Goal: Book appointment/travel/reservation

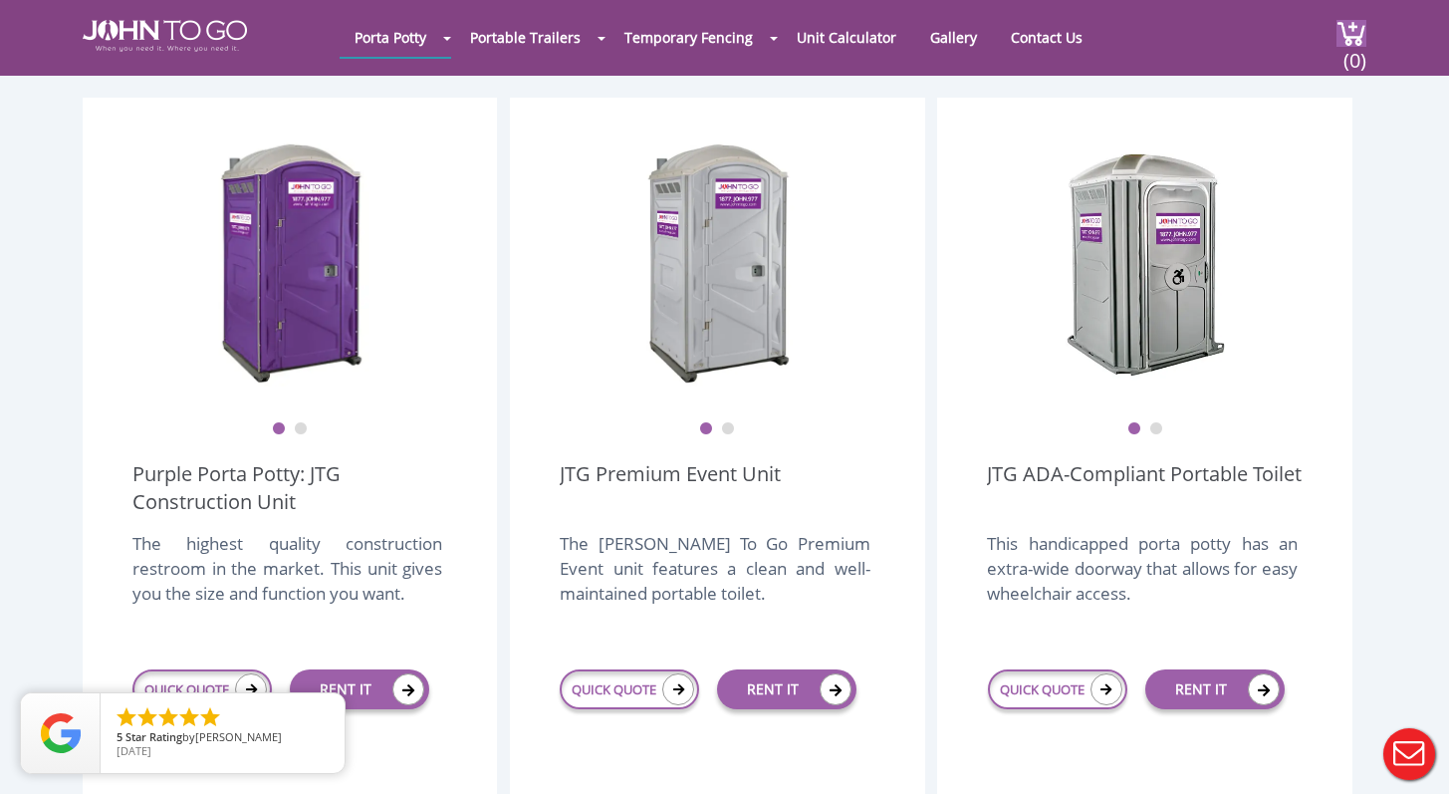
scroll to position [543, 0]
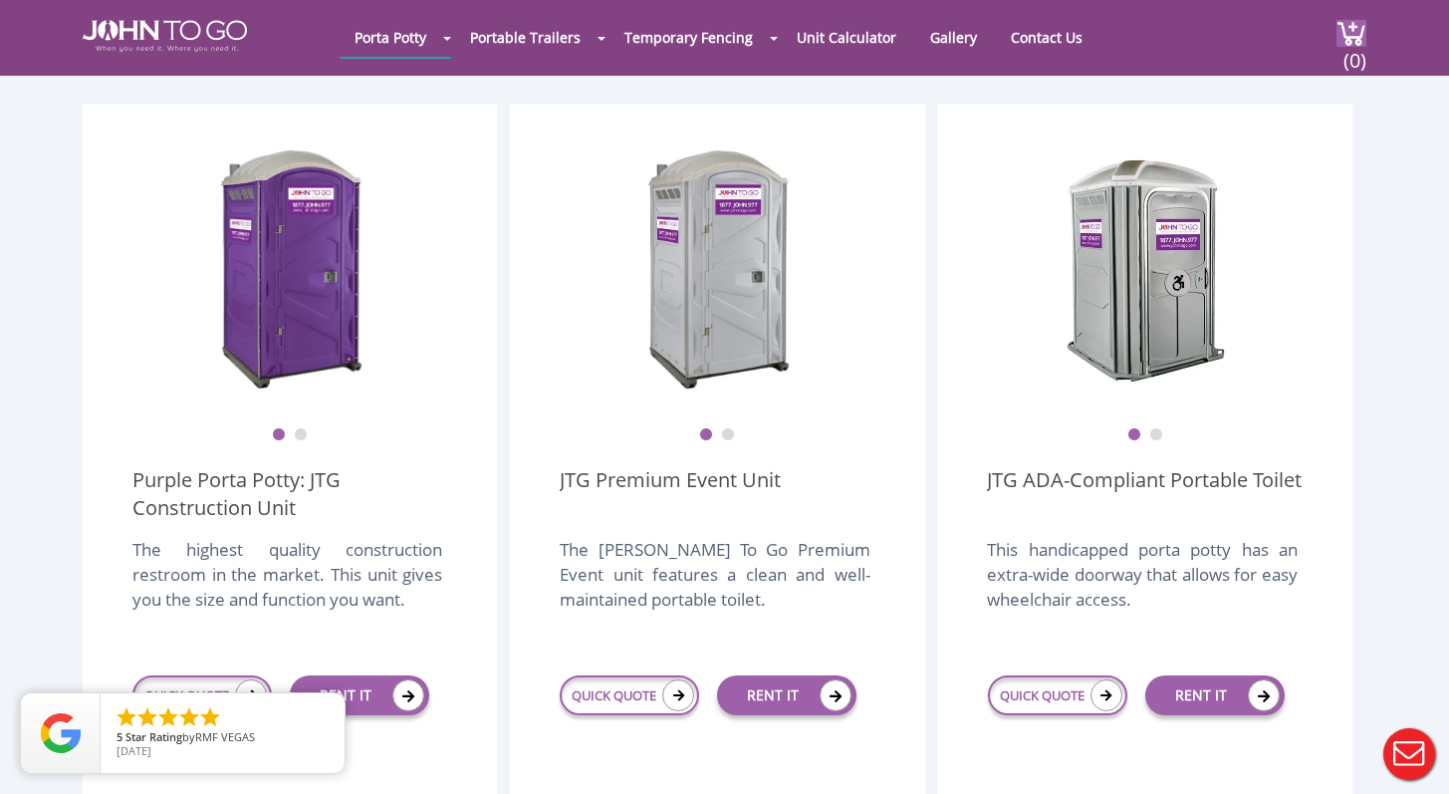
click at [734, 428] on button "2" at bounding box center [728, 435] width 14 height 14
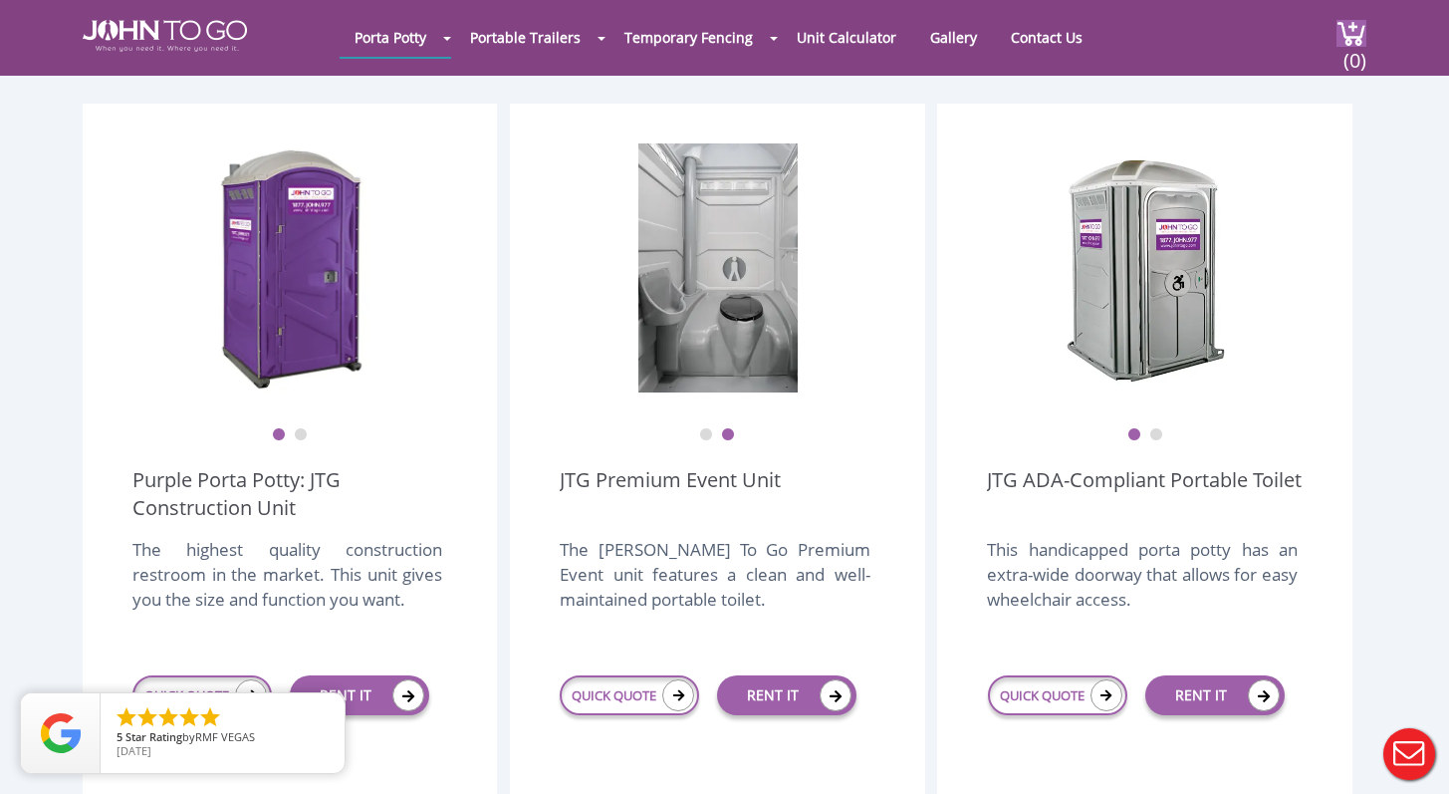
click at [298, 428] on button "2" at bounding box center [301, 435] width 14 height 14
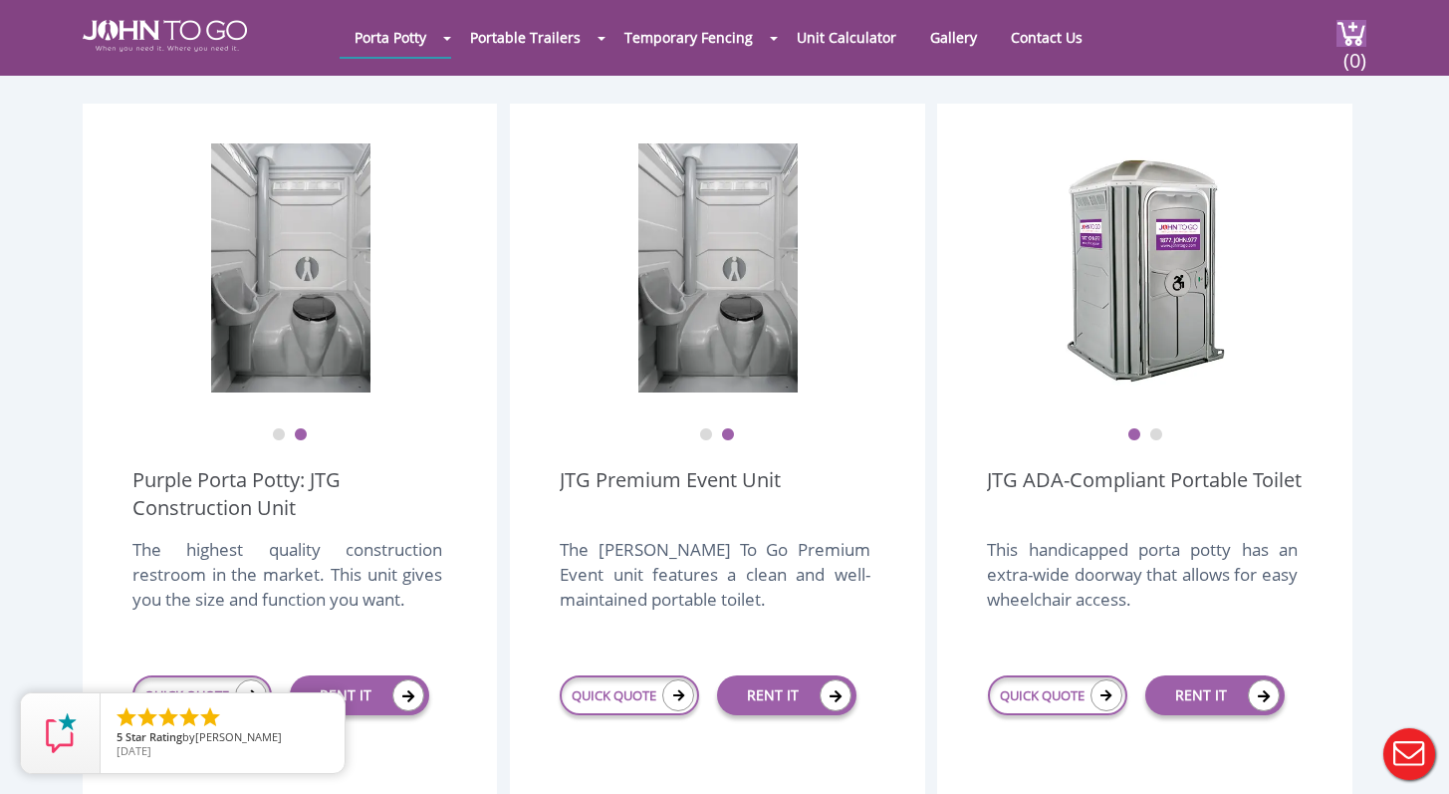
click at [1151, 428] on button "2" at bounding box center [1156, 435] width 14 height 14
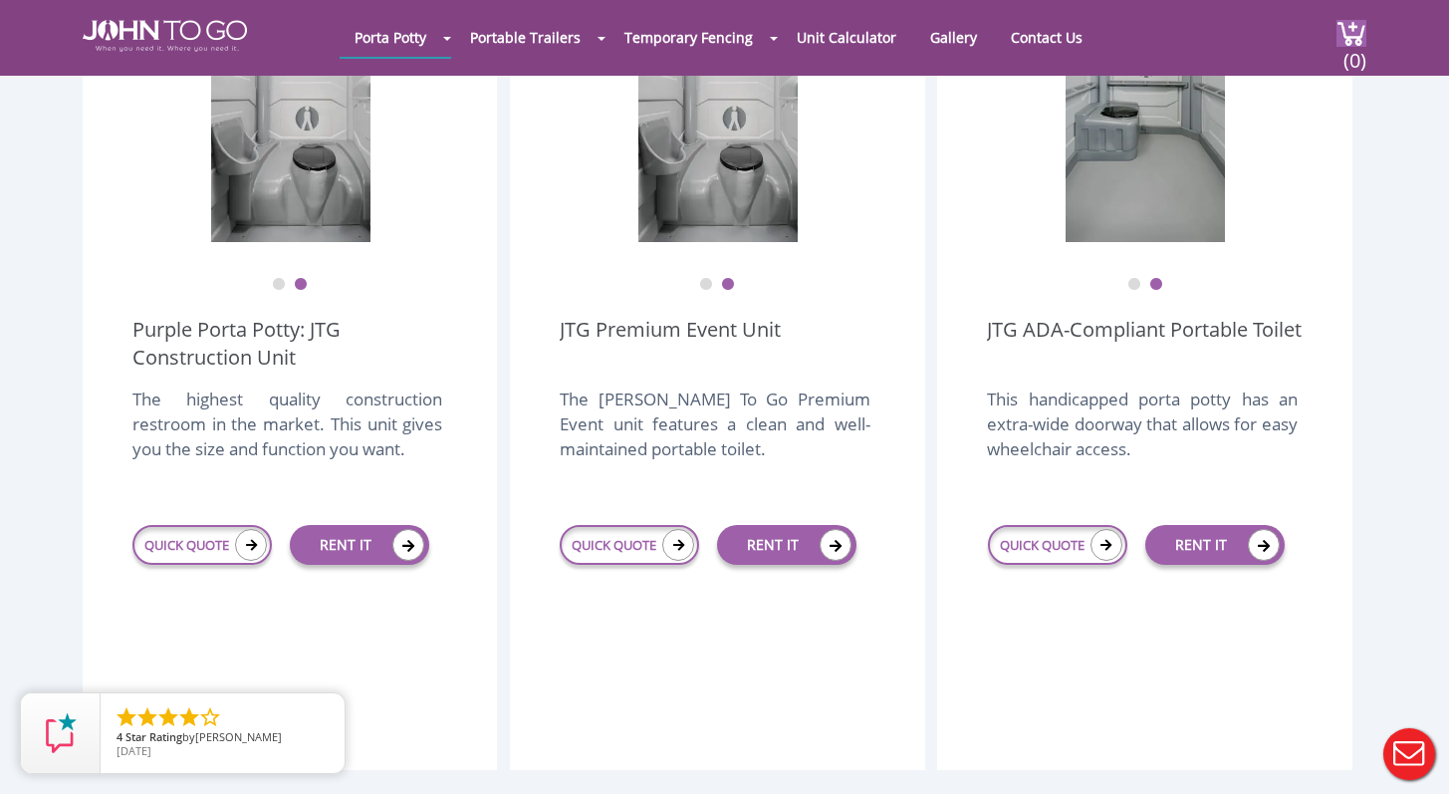
scroll to position [696, 0]
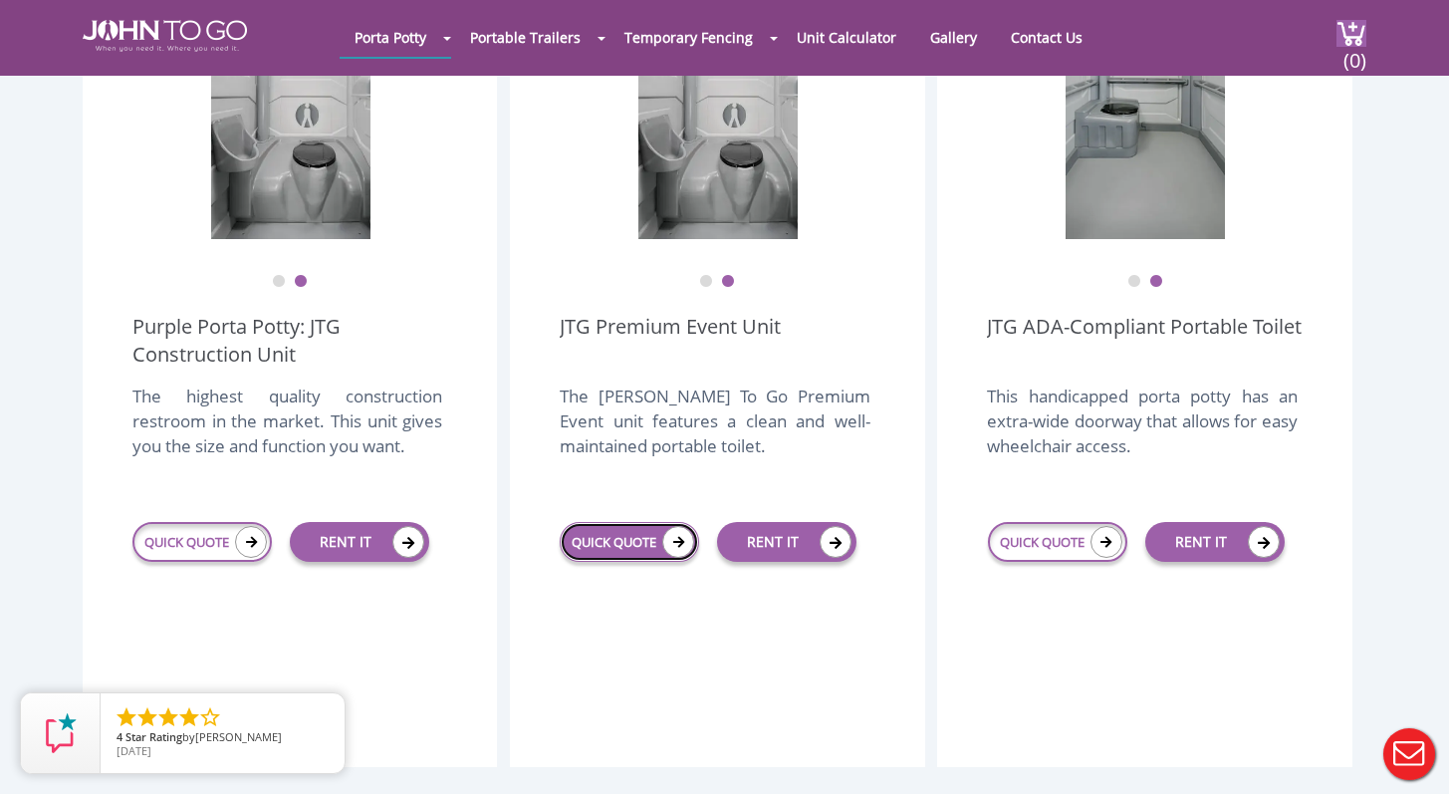
click at [677, 526] on icon at bounding box center [678, 542] width 32 height 32
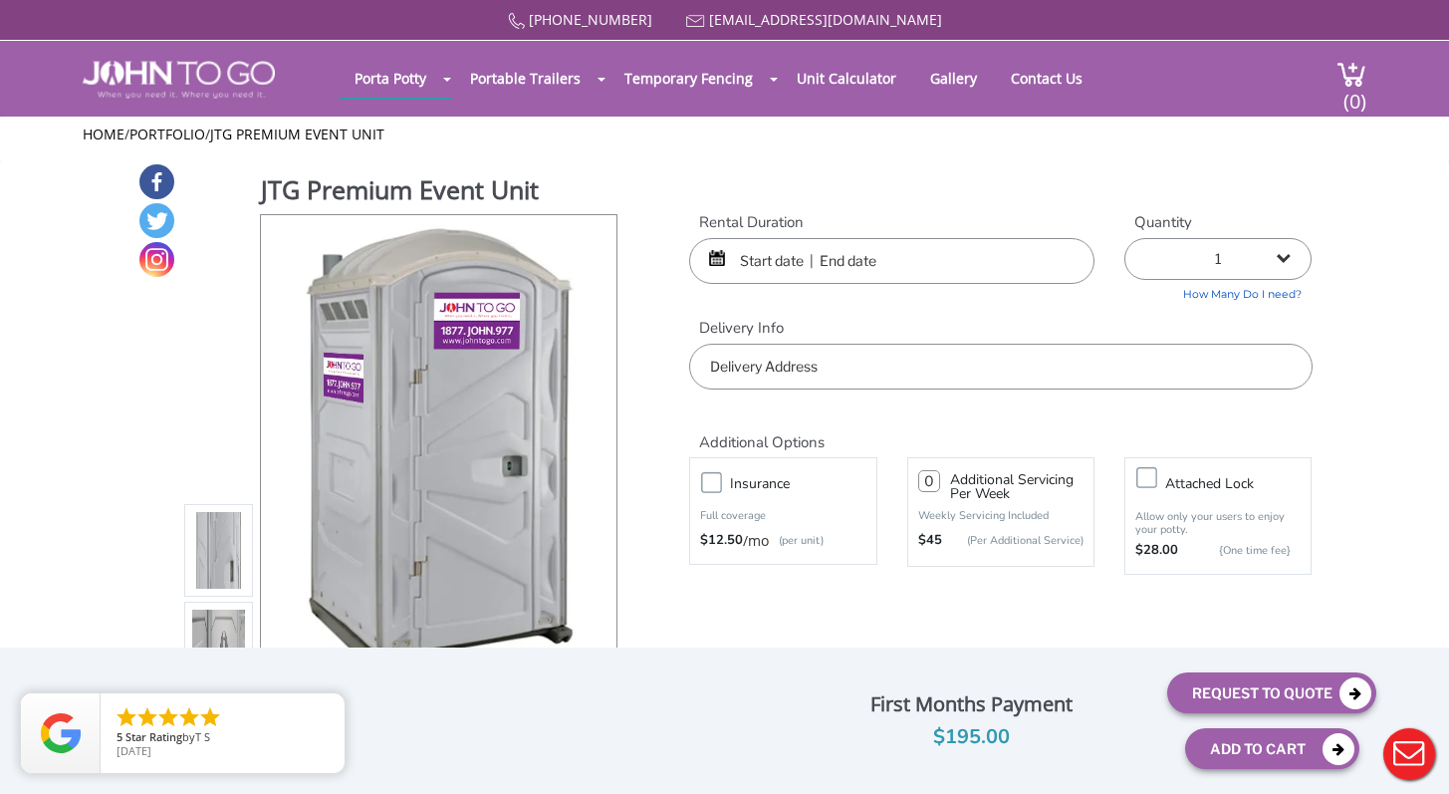
click at [921, 270] on input "text" at bounding box center [891, 261] width 405 height 46
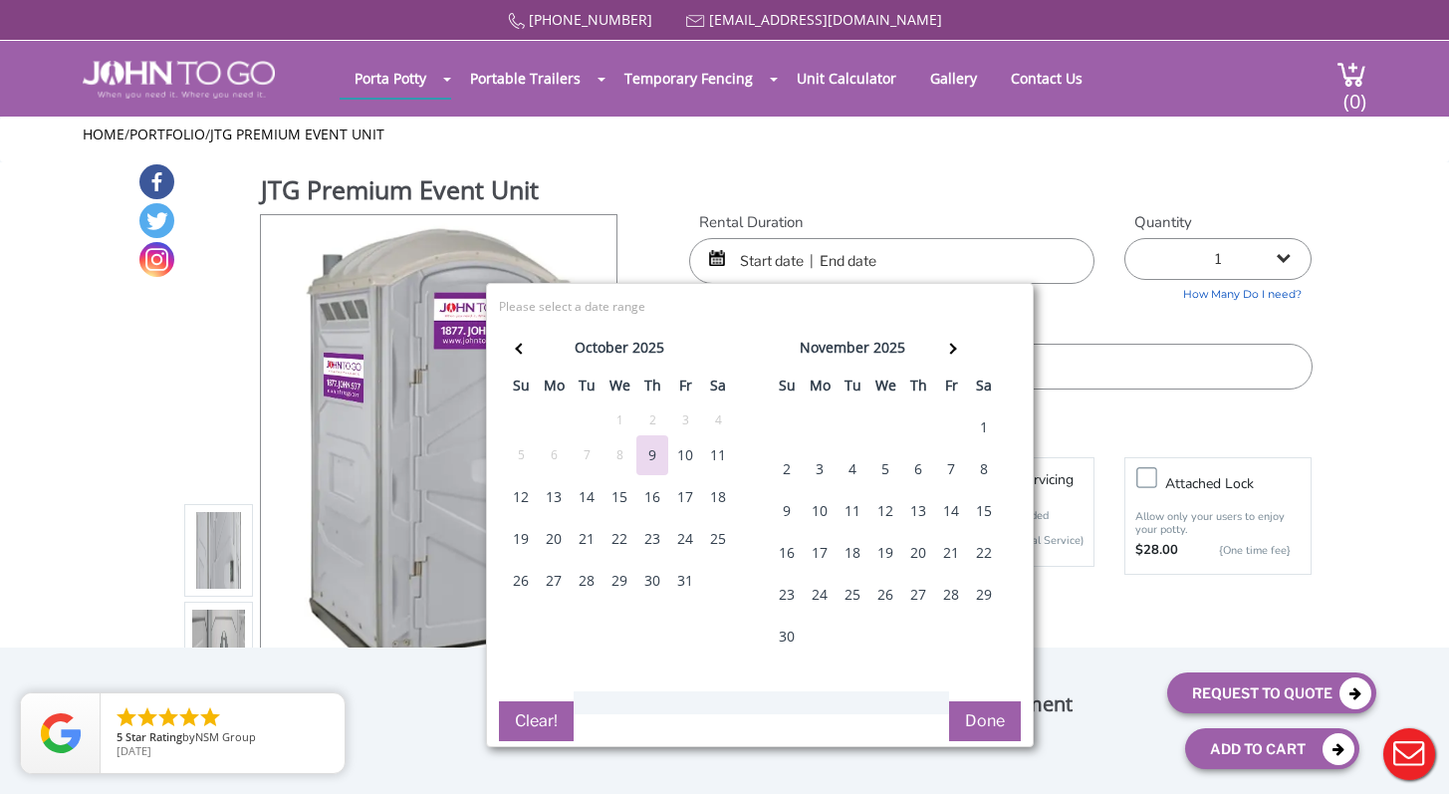
click at [716, 531] on div "25" at bounding box center [718, 539] width 32 height 40
click at [711, 540] on div "25" at bounding box center [718, 539] width 32 height 40
type input "[DATE] to [DATE]"
click at [980, 724] on button "Done" at bounding box center [985, 721] width 72 height 40
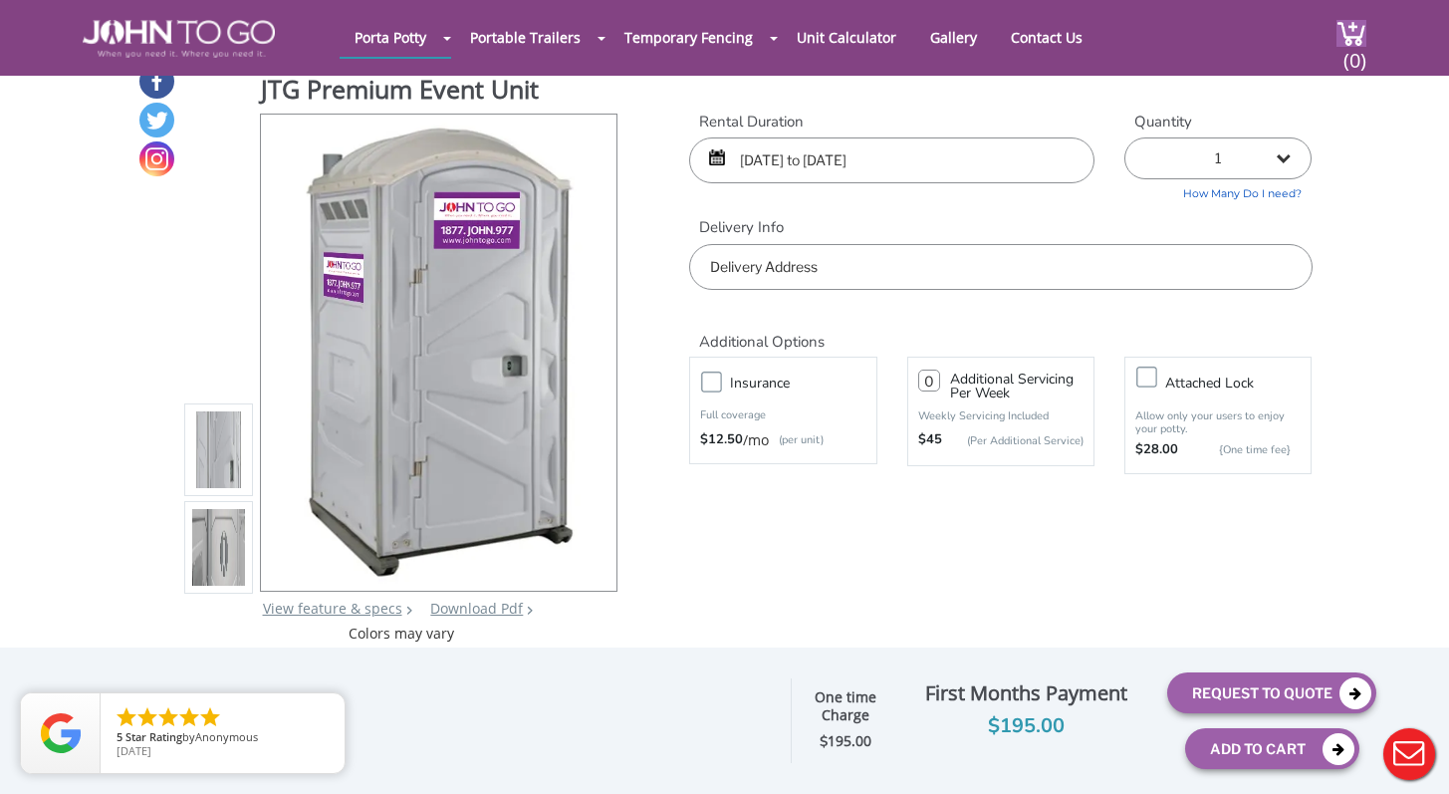
scroll to position [23, 0]
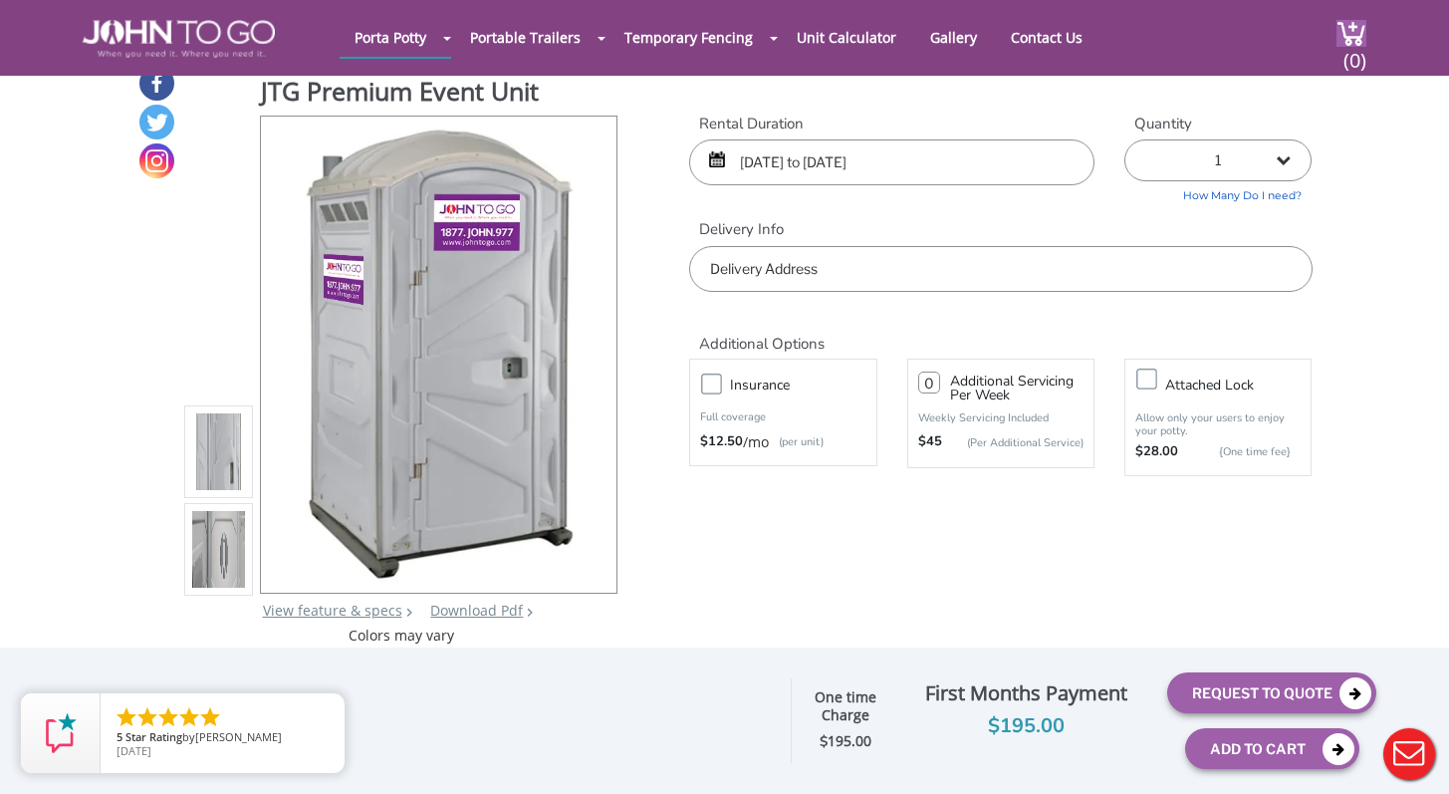
click at [835, 712] on strong "One time Charge" at bounding box center [846, 706] width 62 height 38
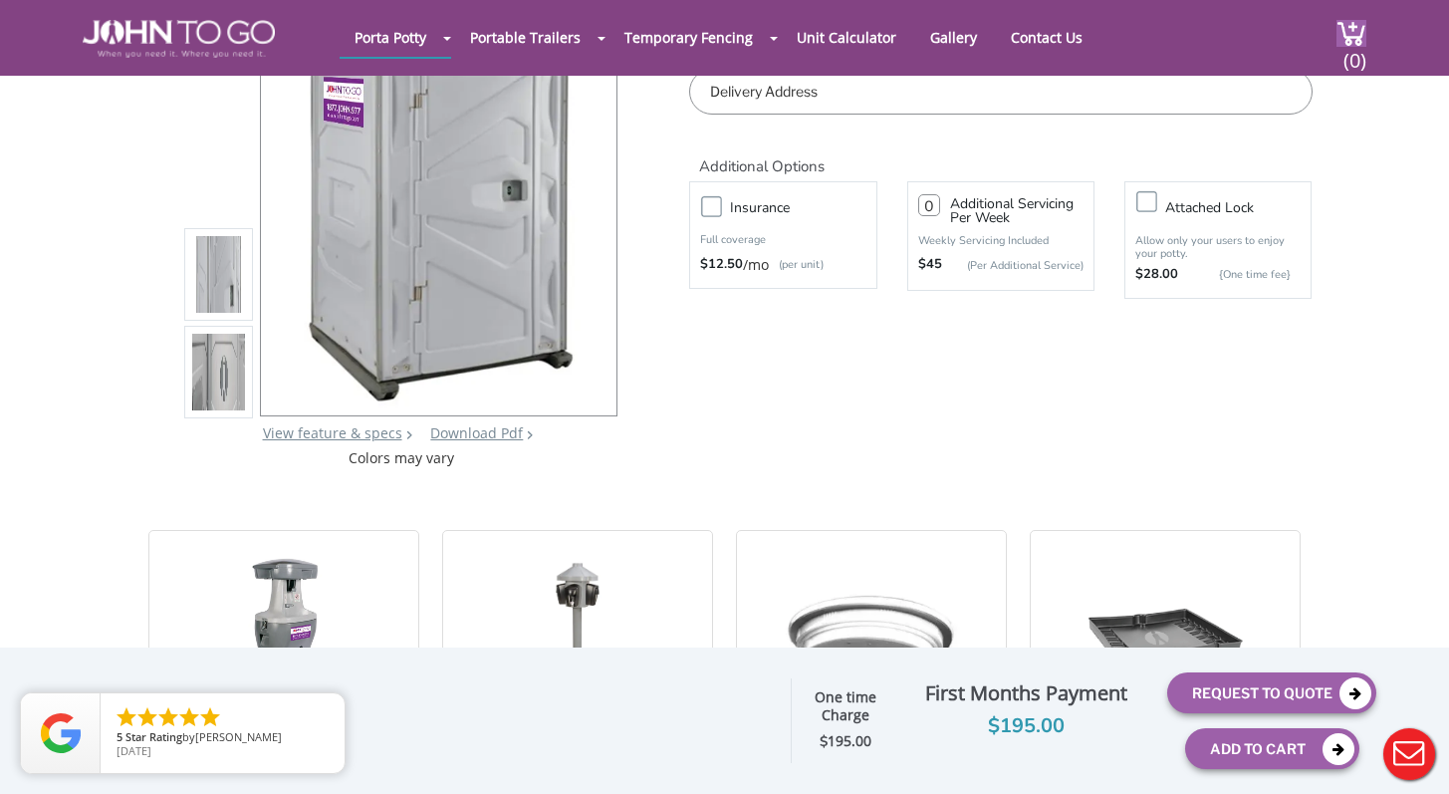
scroll to position [0, 0]
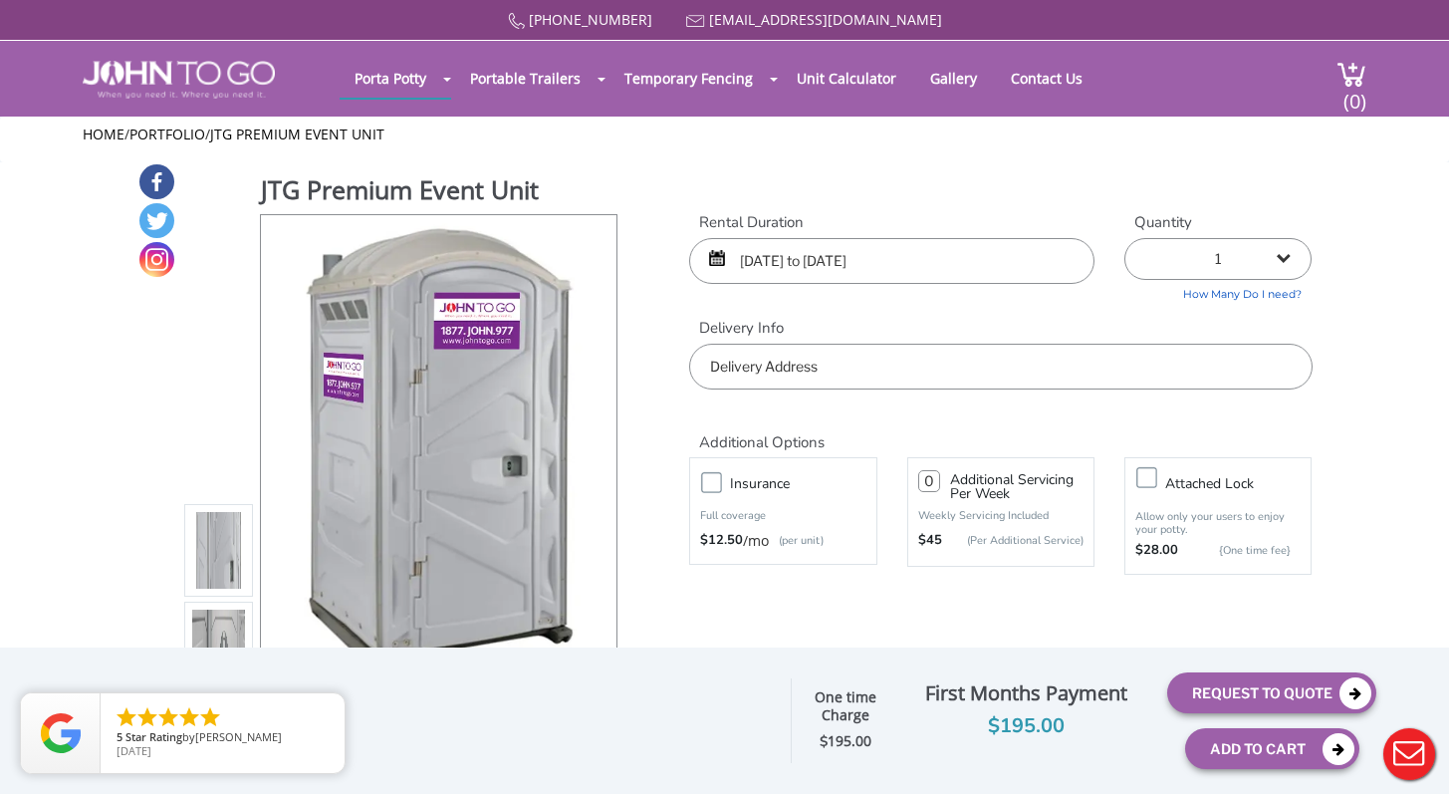
click at [720, 483] on label "Insurance" at bounding box center [802, 483] width 165 height 25
click at [0, 0] on input "Insurance" at bounding box center [0, 0] width 0 height 0
click at [720, 478] on label "Insurance" at bounding box center [802, 483] width 165 height 25
click at [0, 0] on input "Insurance" at bounding box center [0, 0] width 0 height 0
click at [793, 350] on input "text" at bounding box center [1000, 367] width 622 height 46
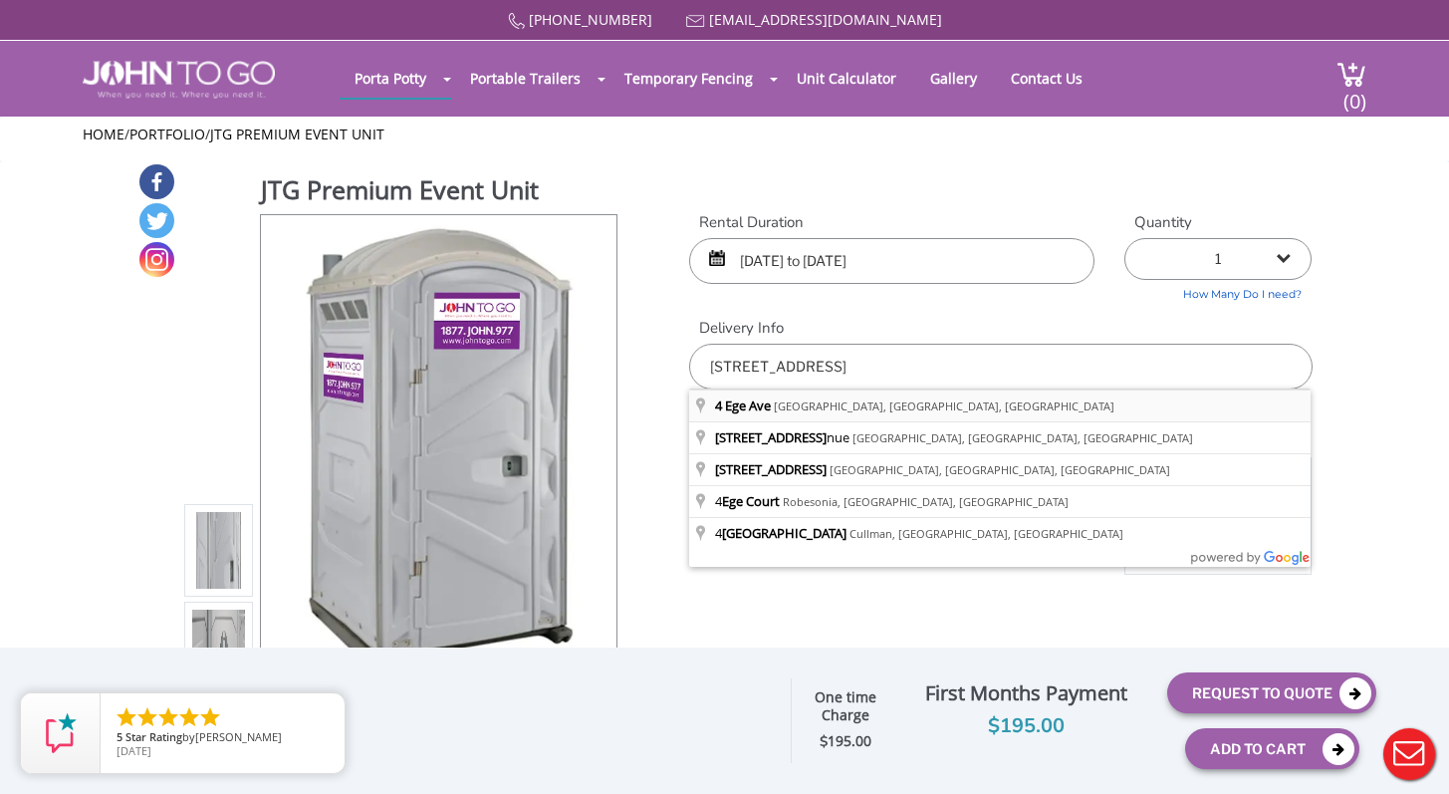
type input "[STREET_ADDRESS]"
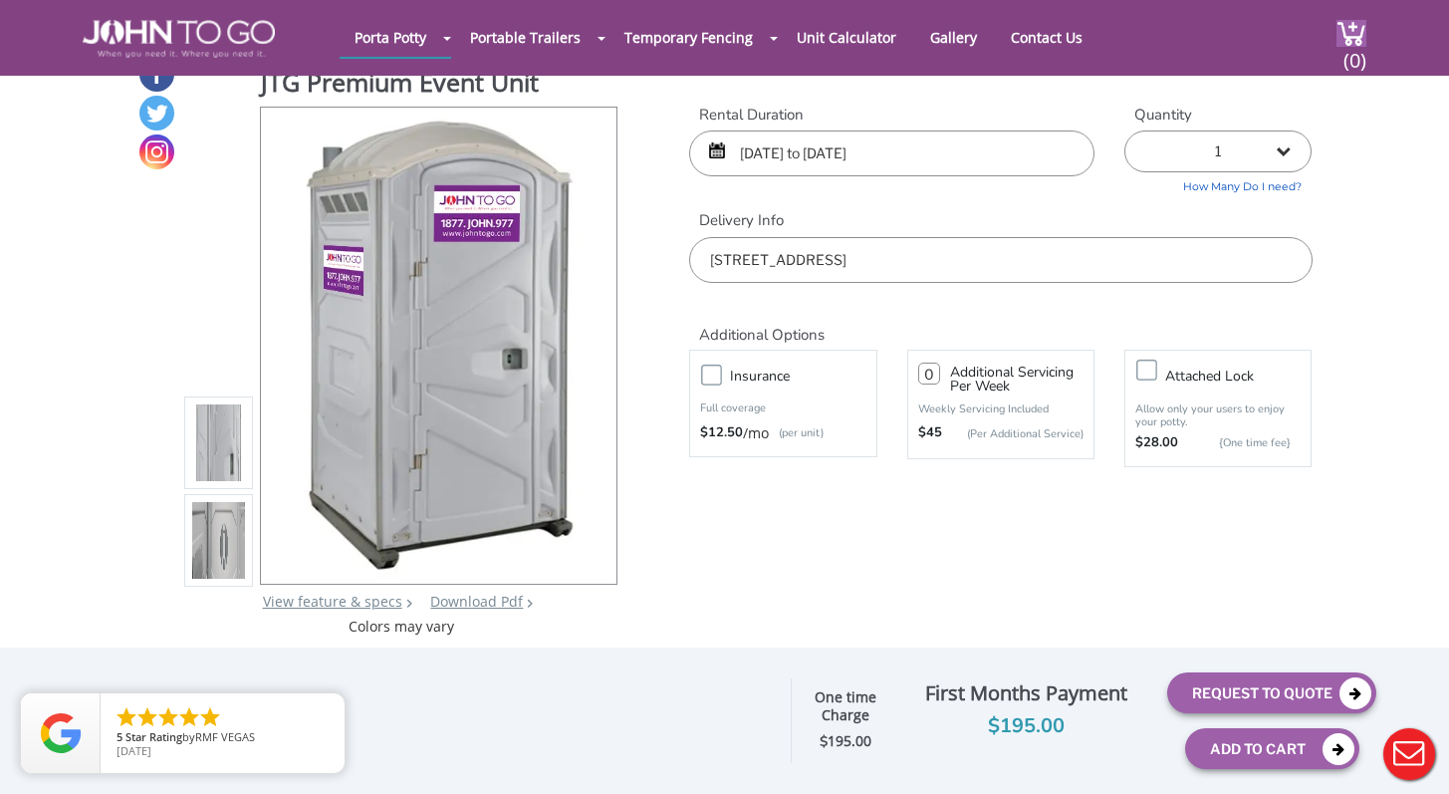
scroll to position [30, 0]
click at [720, 381] on label "Insurance" at bounding box center [802, 377] width 165 height 25
click at [0, 0] on input "Insurance" at bounding box center [0, 0] width 0 height 0
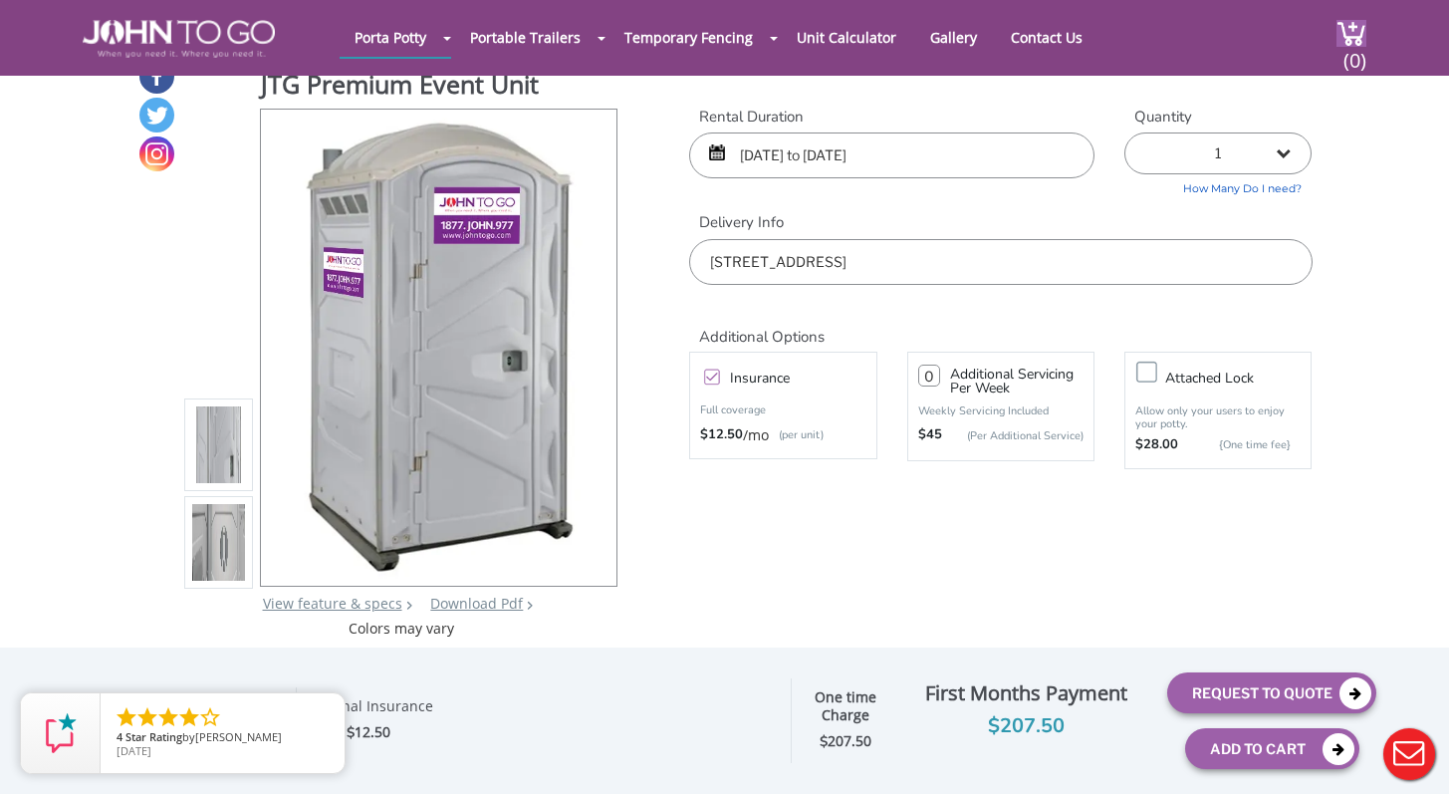
click at [720, 381] on label "Insurance" at bounding box center [802, 377] width 165 height 25
click at [0, 0] on input "Insurance" at bounding box center [0, 0] width 0 height 0
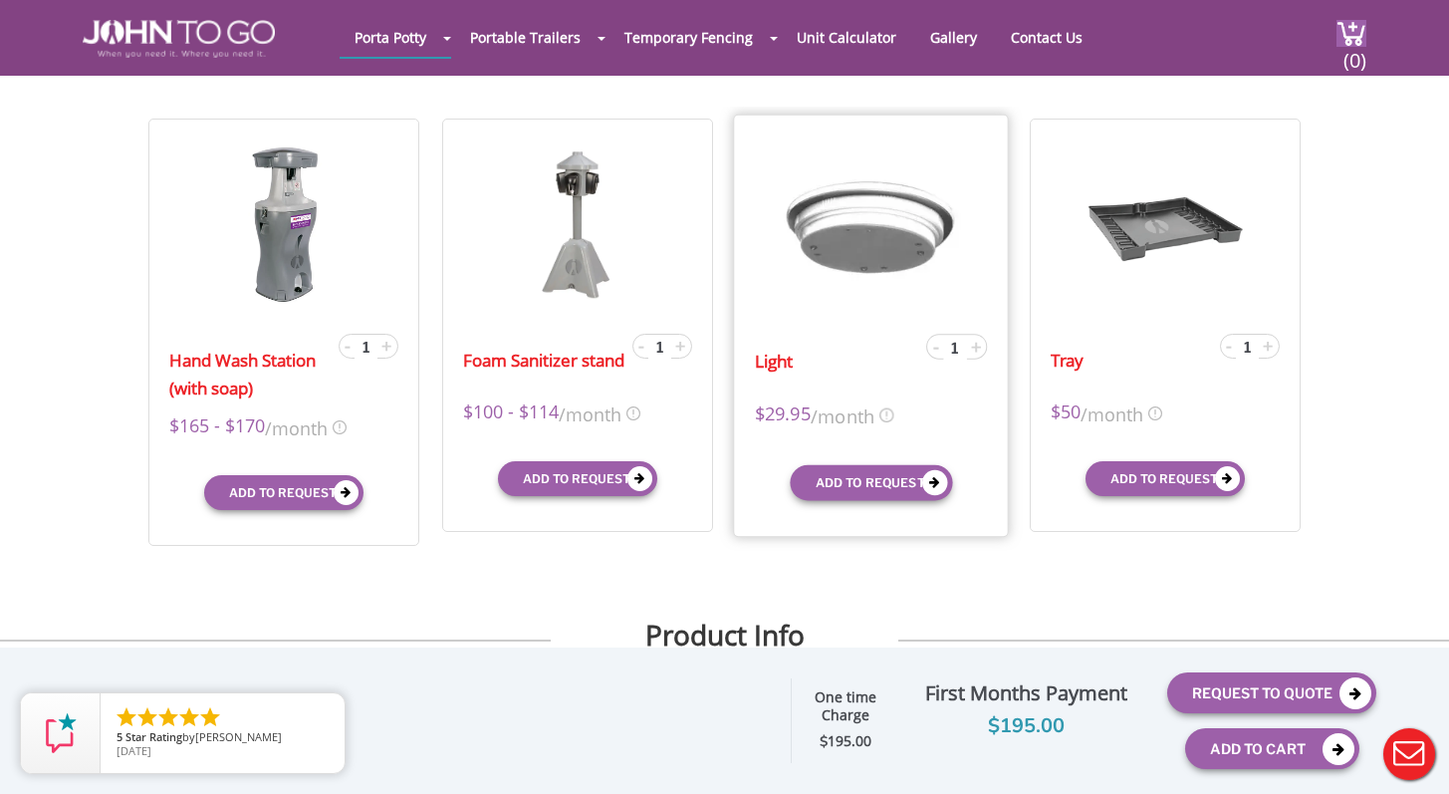
scroll to position [614, 0]
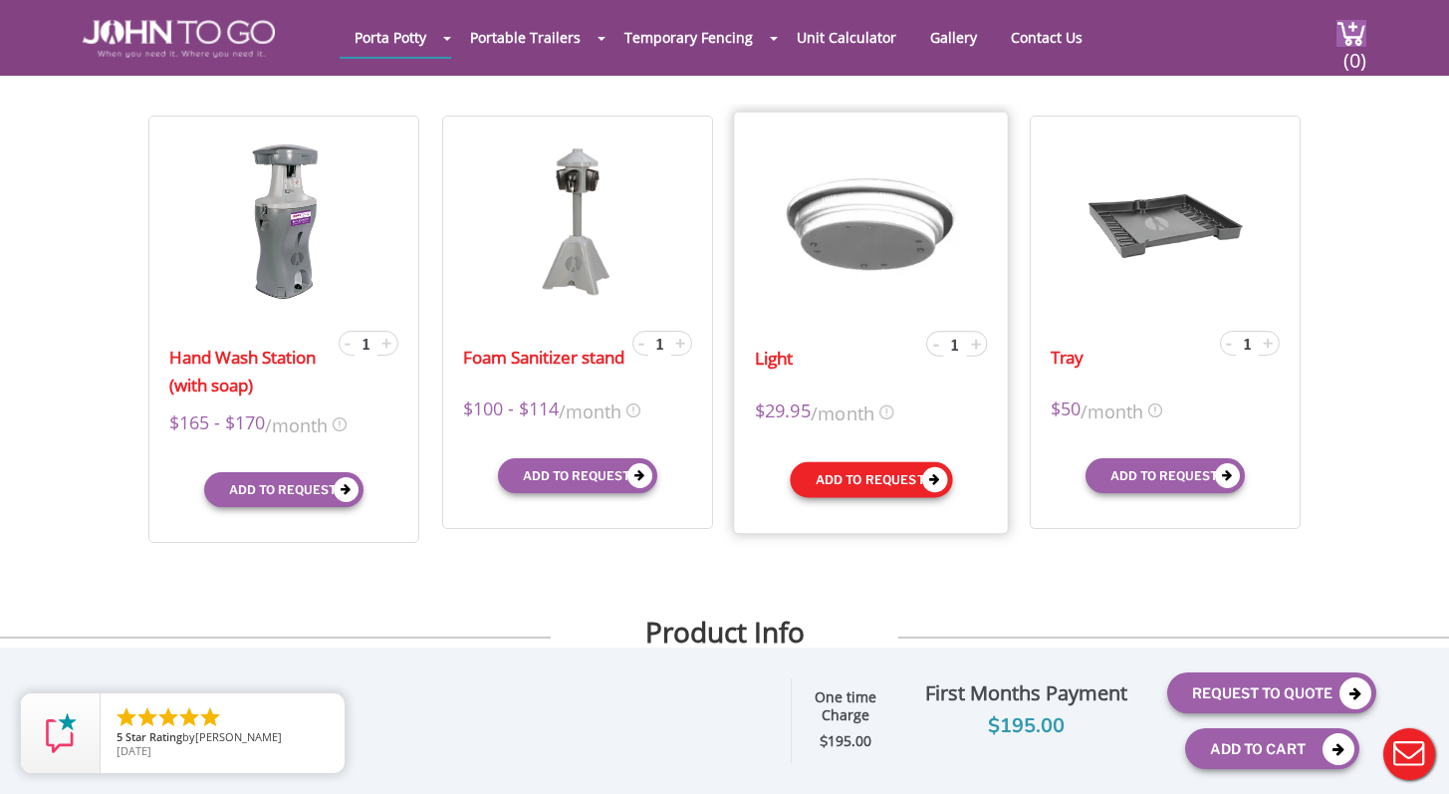
click at [922, 473] on icon "submit" at bounding box center [935, 479] width 26 height 26
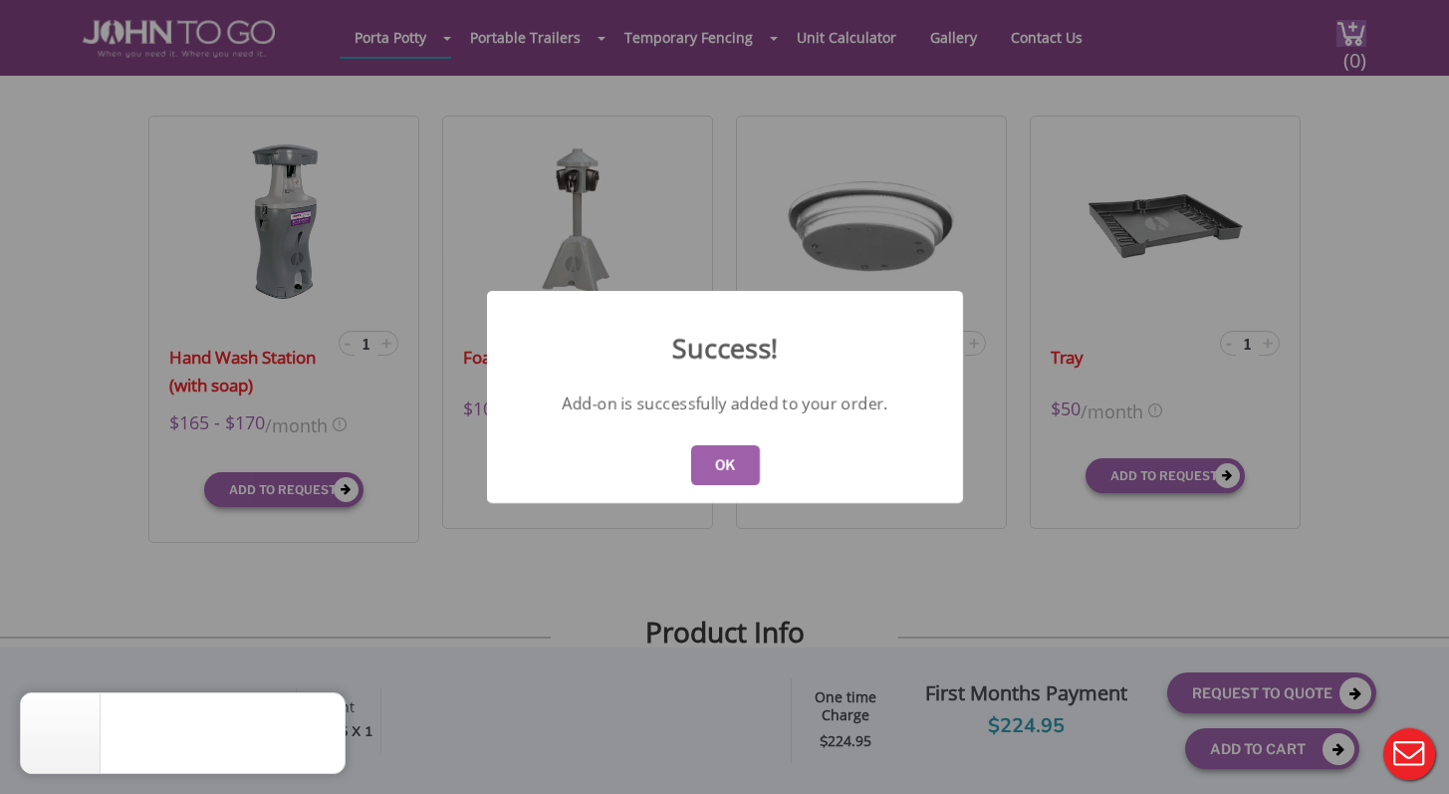
click at [705, 461] on button "OK" at bounding box center [724, 465] width 69 height 40
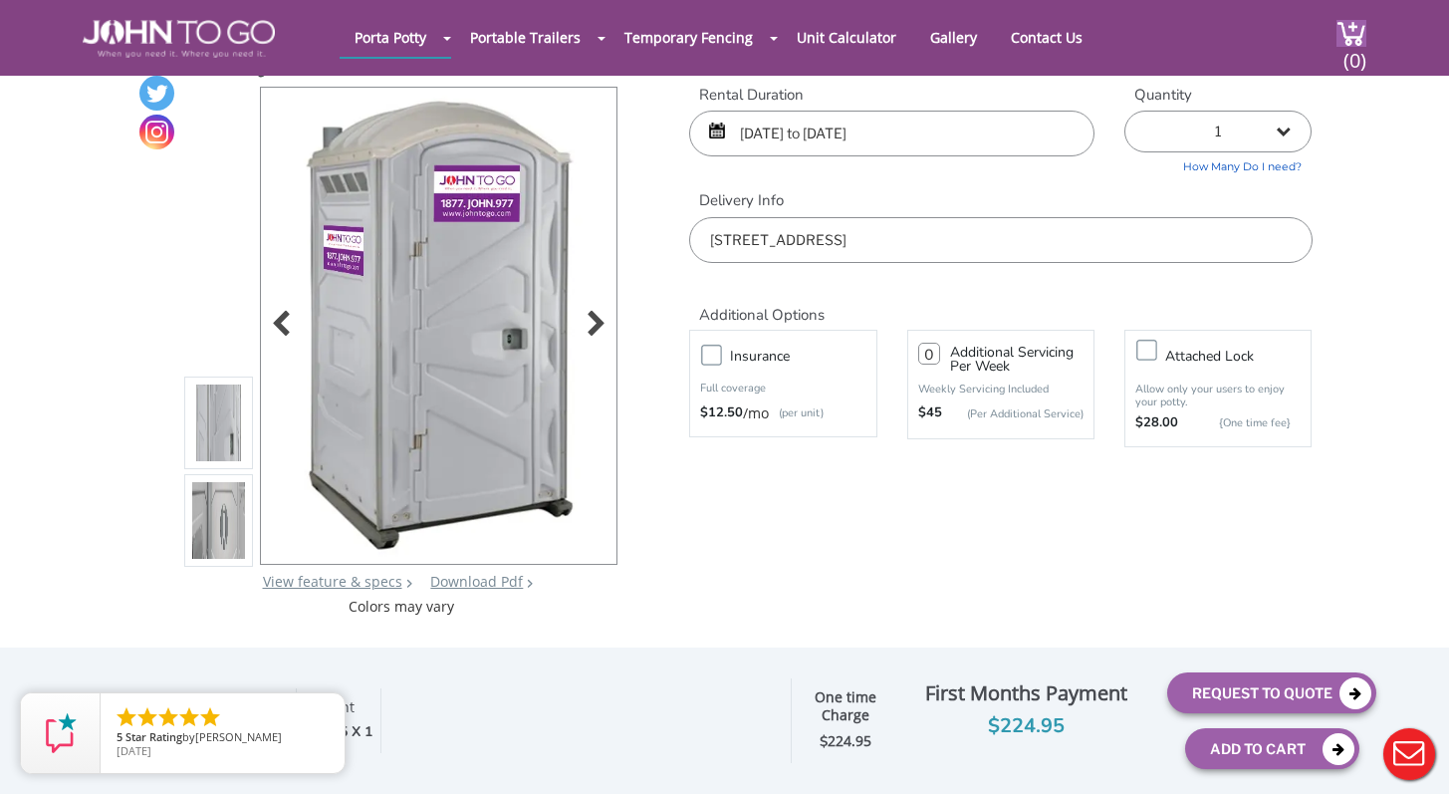
scroll to position [43, 0]
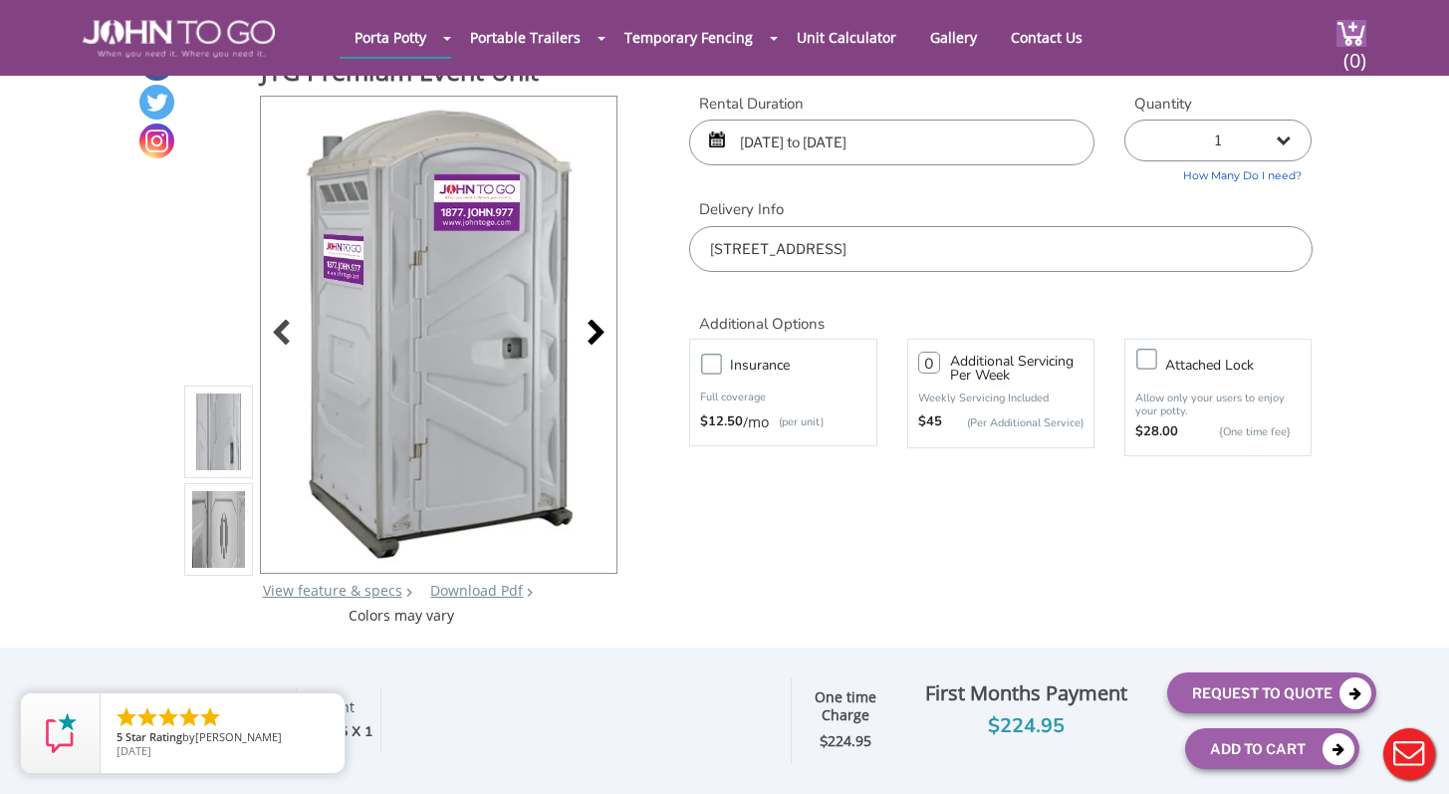
click at [594, 341] on div at bounding box center [591, 335] width 28 height 28
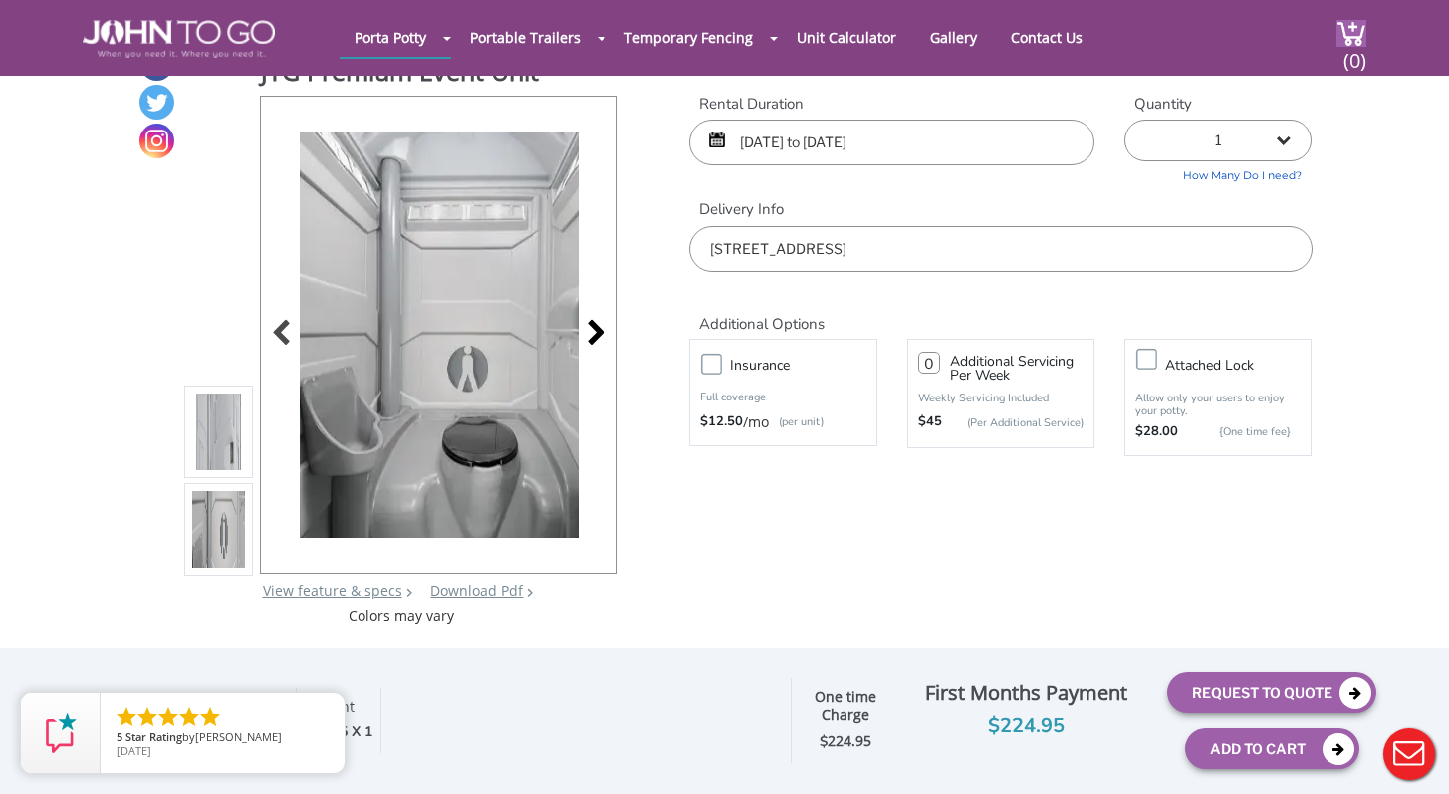
click at [594, 341] on div at bounding box center [591, 335] width 28 height 28
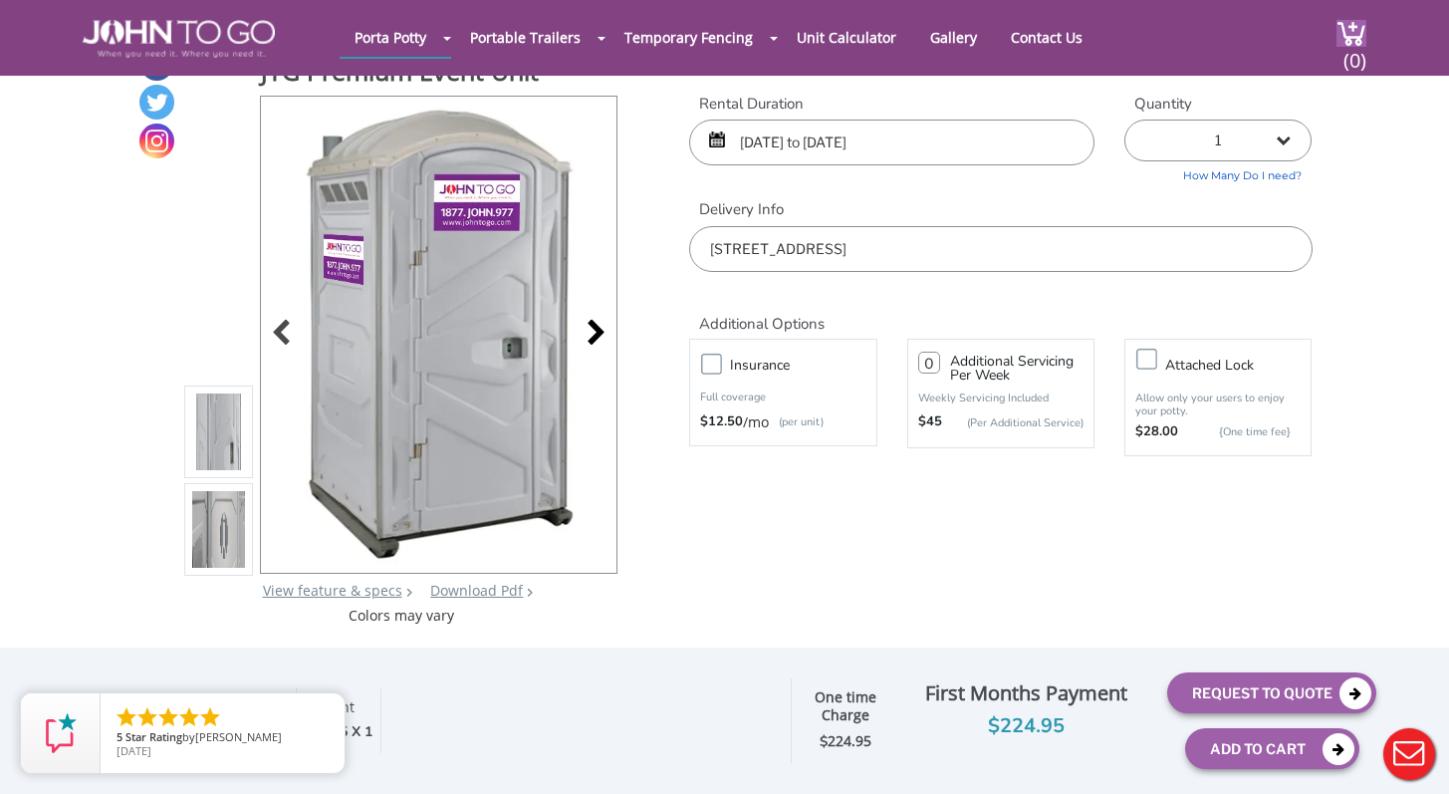
click at [594, 341] on div at bounding box center [591, 335] width 28 height 28
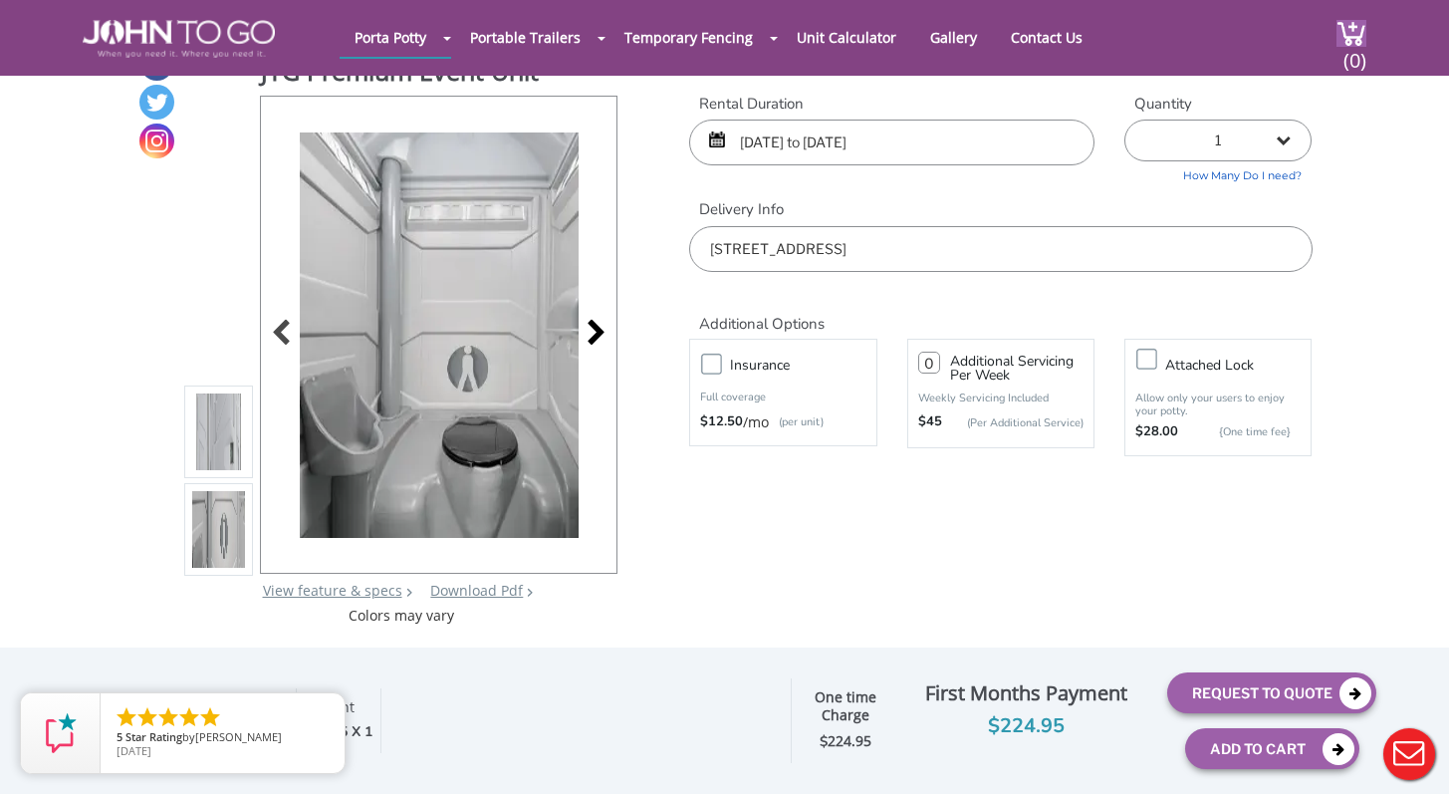
click at [594, 341] on div at bounding box center [591, 335] width 28 height 28
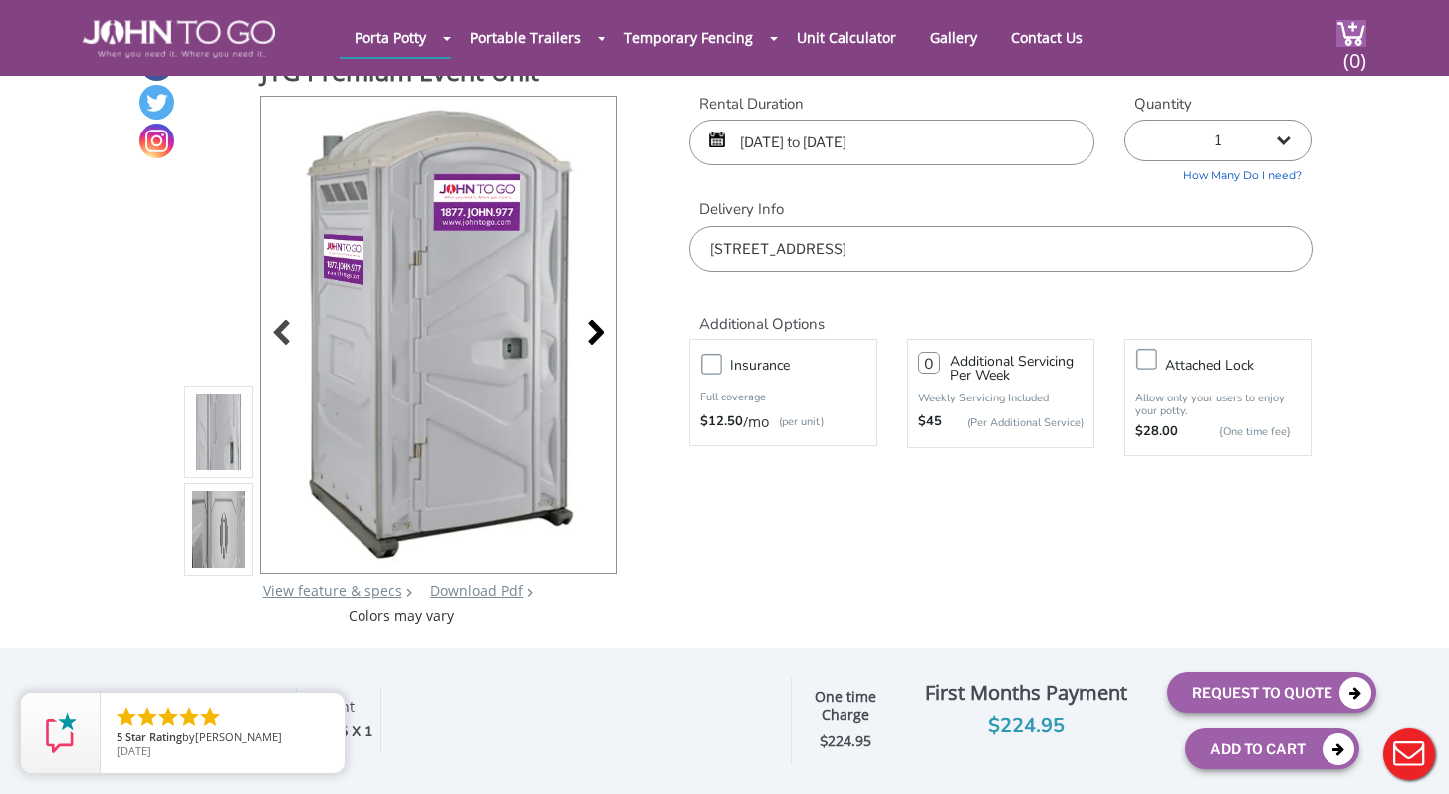
click at [594, 341] on div at bounding box center [591, 335] width 28 height 28
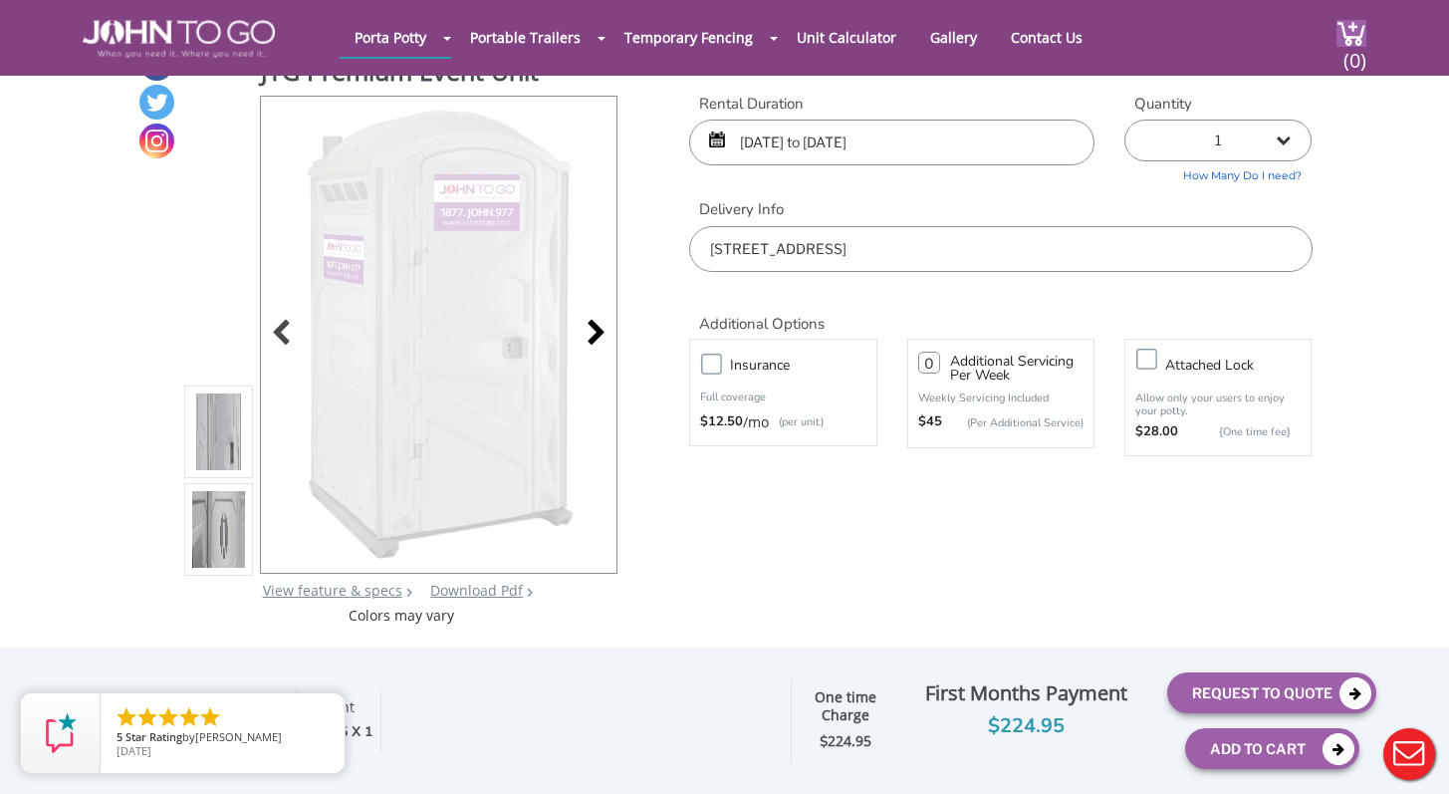
click at [594, 341] on div at bounding box center [591, 335] width 28 height 28
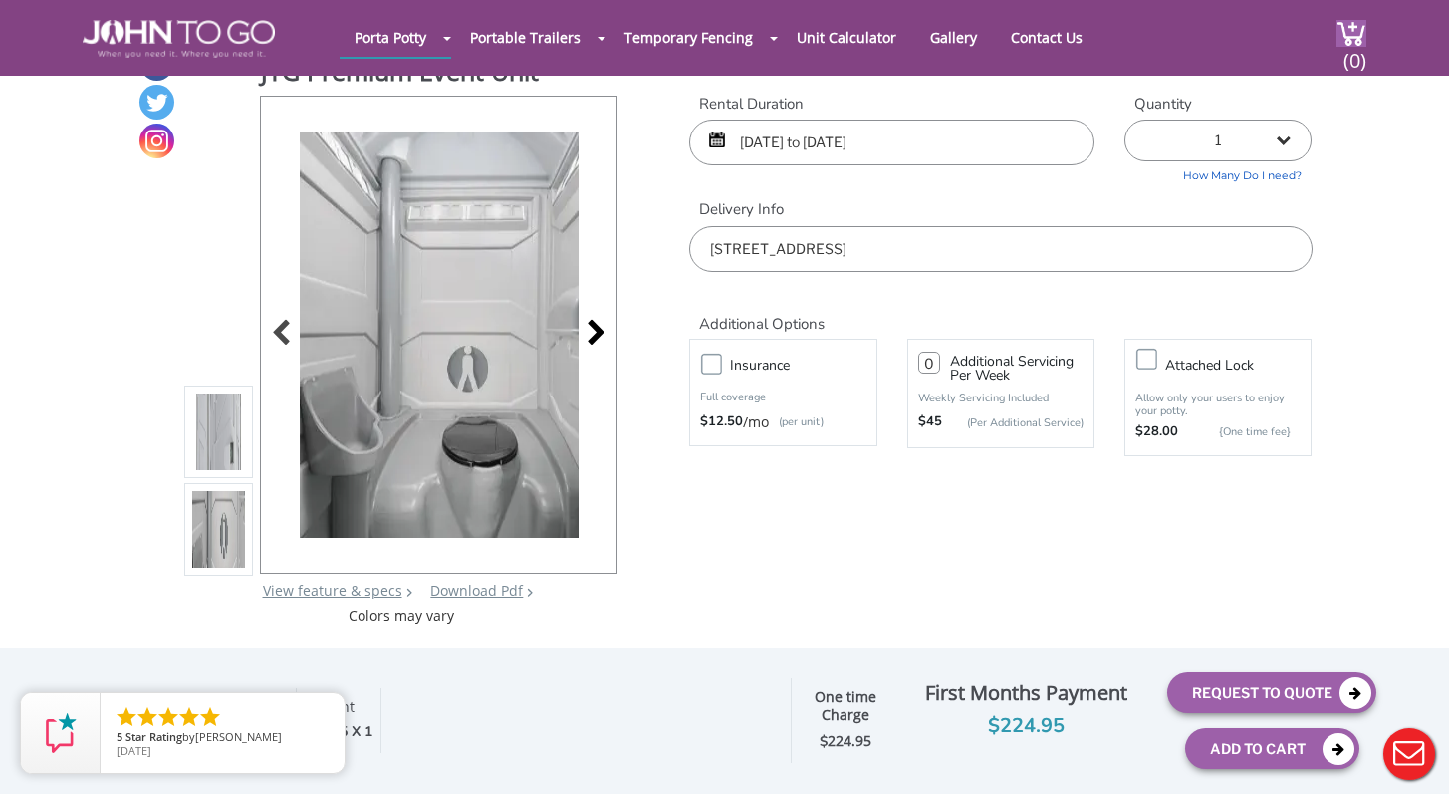
click at [594, 341] on div at bounding box center [591, 335] width 28 height 28
click at [594, 341] on div at bounding box center [439, 335] width 358 height 478
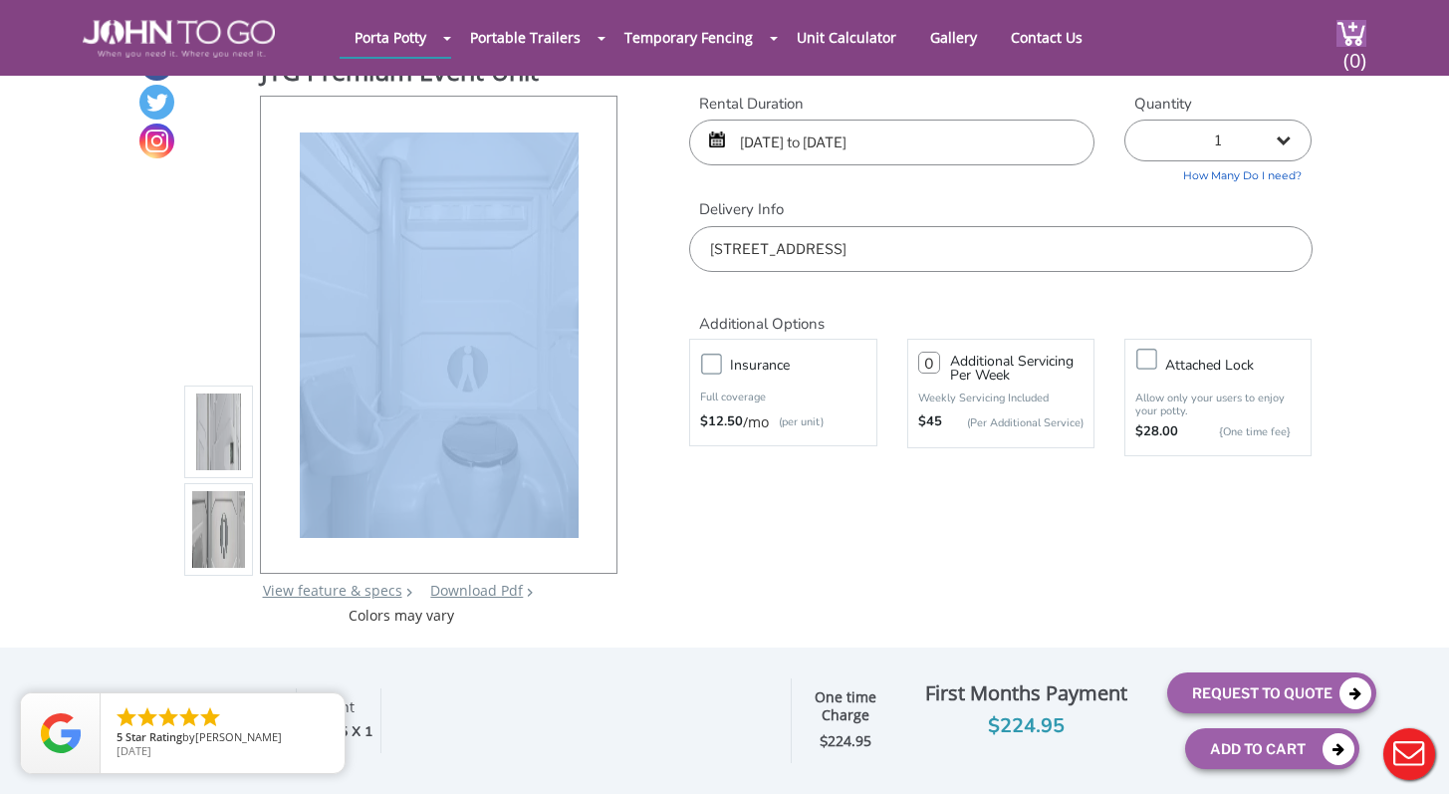
click at [594, 341] on div at bounding box center [439, 335] width 356 height 476
